Goal: Find specific page/section: Find specific page/section

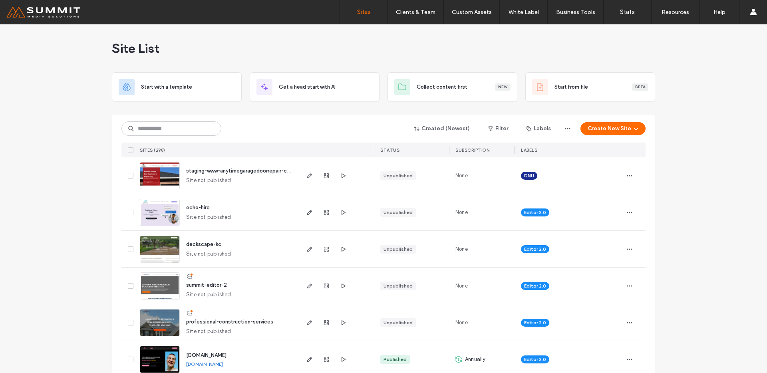
drag, startPoint x: 115, startPoint y: 140, endPoint x: 130, endPoint y: 140, distance: 15.6
click at [153, 142] on div "Created (Newest) Filter Labels Create New Site SITES (298) STATUS SUBSCRIPTION …" at bounding box center [383, 136] width 524 height 43
click at [156, 122] on input at bounding box center [171, 128] width 100 height 14
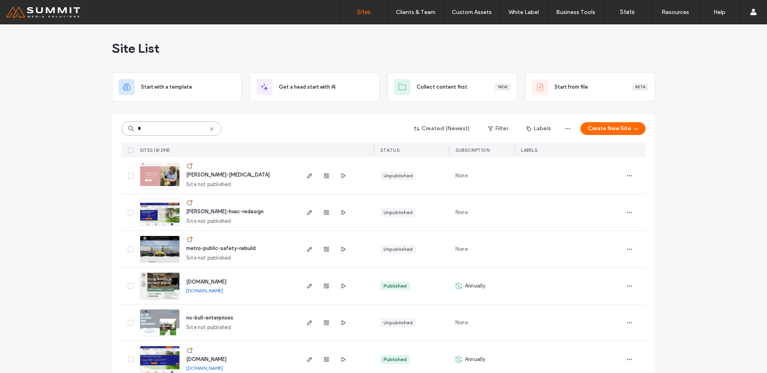
type input "*"
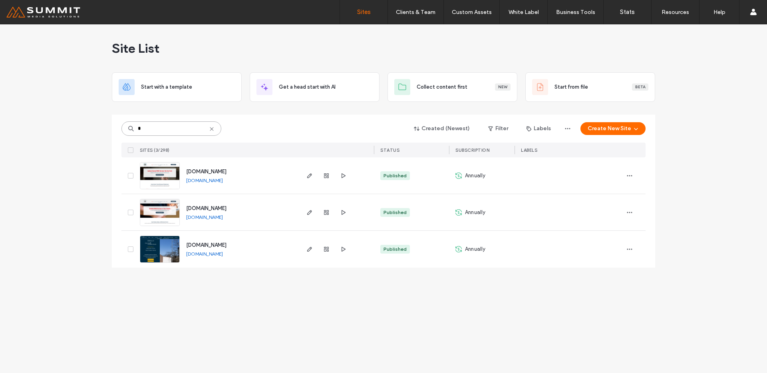
type input "*"
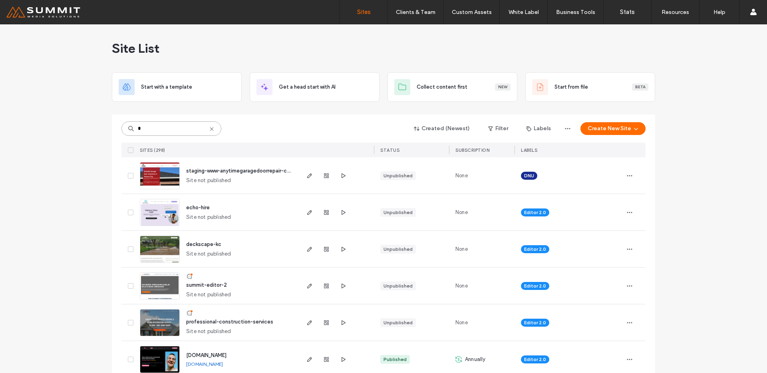
click at [151, 124] on input "*" at bounding box center [171, 128] width 100 height 14
click at [151, 123] on input "*" at bounding box center [171, 128] width 100 height 14
